Goal: Check status: Check status

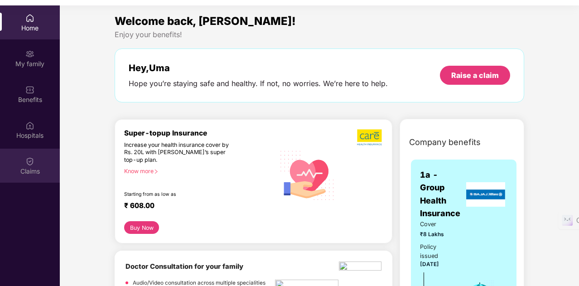
click at [27, 174] on div "Claims" at bounding box center [30, 171] width 60 height 9
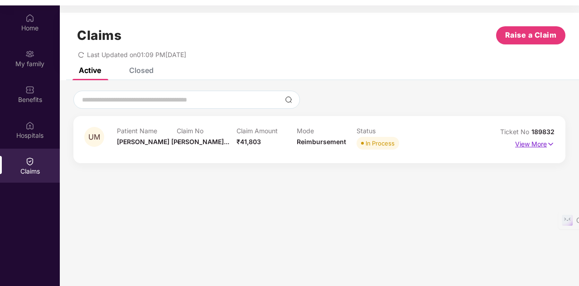
click at [544, 144] on p "View More" at bounding box center [534, 143] width 39 height 12
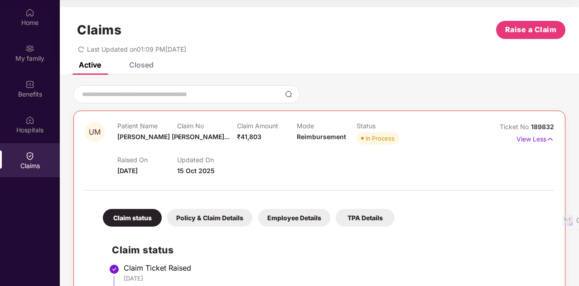
scroll to position [45, 0]
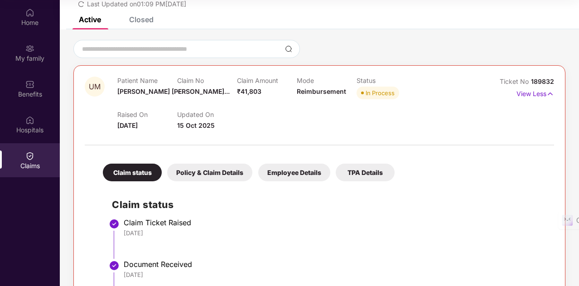
click at [300, 170] on div "Employee Details" at bounding box center [294, 173] width 72 height 18
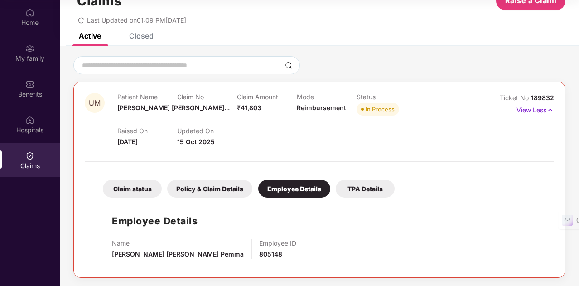
click at [372, 188] on div "TPA Details" at bounding box center [365, 189] width 59 height 18
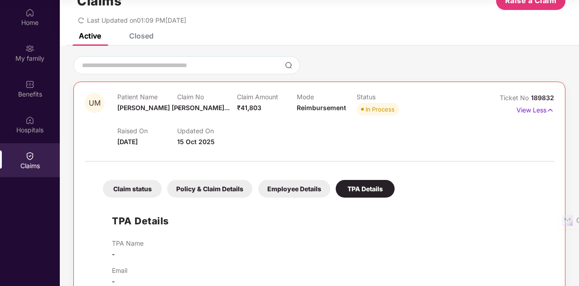
scroll to position [45, 0]
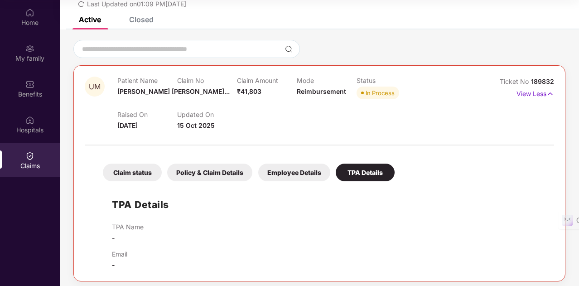
click at [287, 172] on div "Employee Details" at bounding box center [294, 173] width 72 height 18
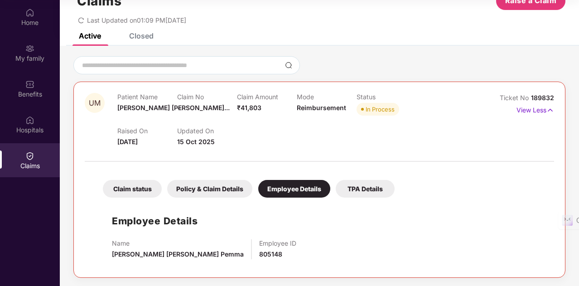
click at [220, 189] on div "Policy & Claim Details" at bounding box center [209, 189] width 85 height 18
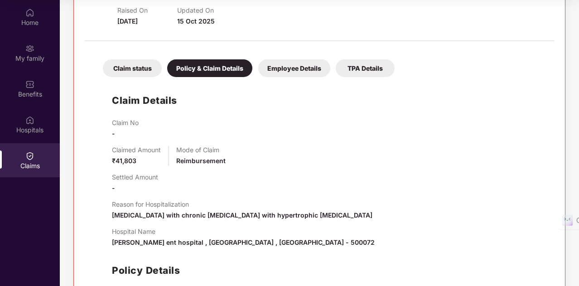
scroll to position [45, 0]
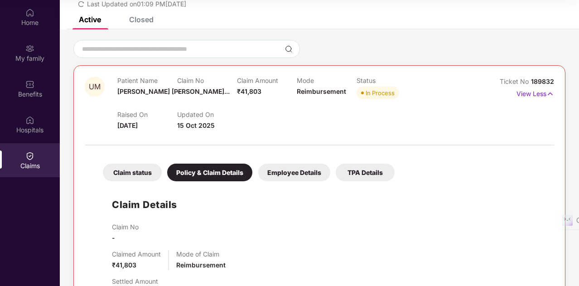
click at [134, 177] on div "Claim status" at bounding box center [132, 173] width 59 height 18
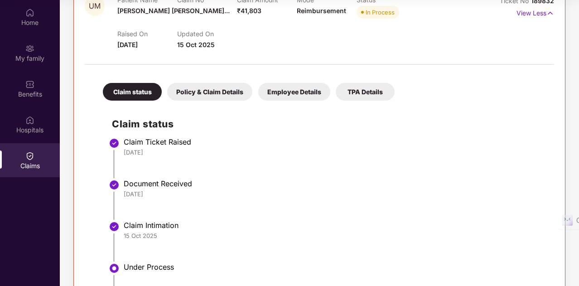
scroll to position [86, 0]
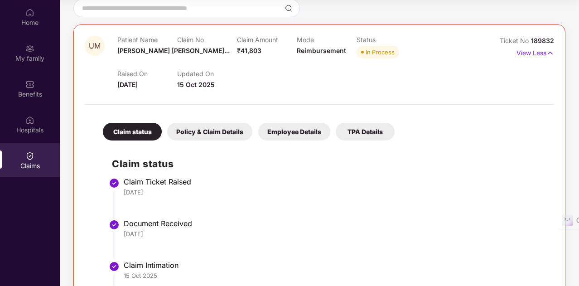
click at [528, 55] on p "View Less" at bounding box center [535, 52] width 38 height 12
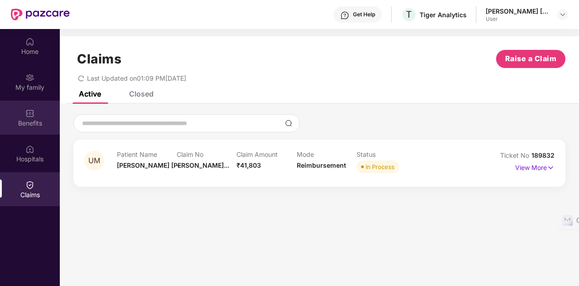
scroll to position [0, 0]
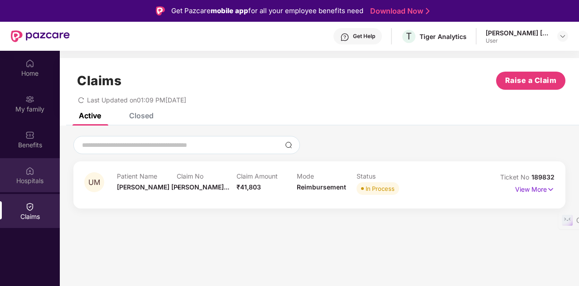
click at [19, 181] on div "Hospitals" at bounding box center [30, 180] width 60 height 9
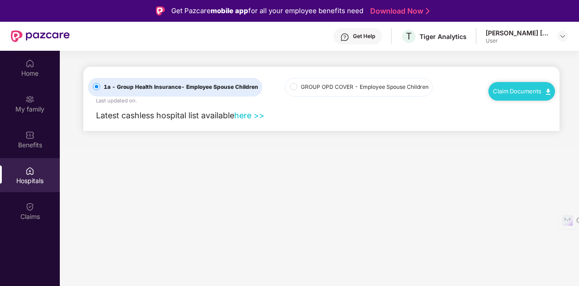
click at [256, 116] on link "here >>" at bounding box center [249, 116] width 30 height 10
